Goal: Information Seeking & Learning: Learn about a topic

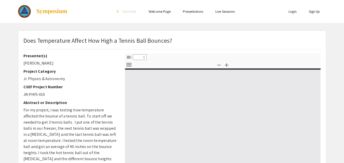
select select "custom"
type input "0"
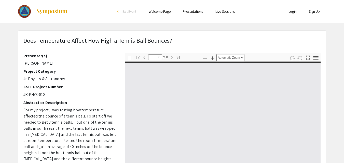
select select "custom"
type input "1"
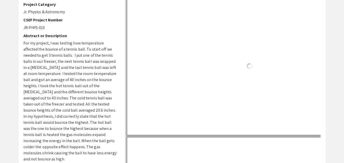
select select "auto"
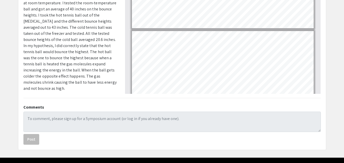
scroll to position [129, 0]
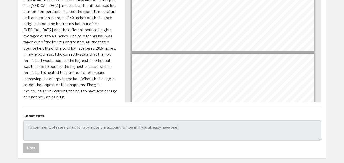
type input "7"
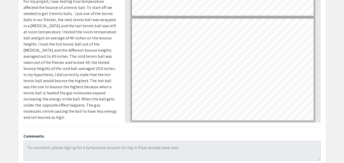
scroll to position [0, 0]
